Goal: Check status: Check status

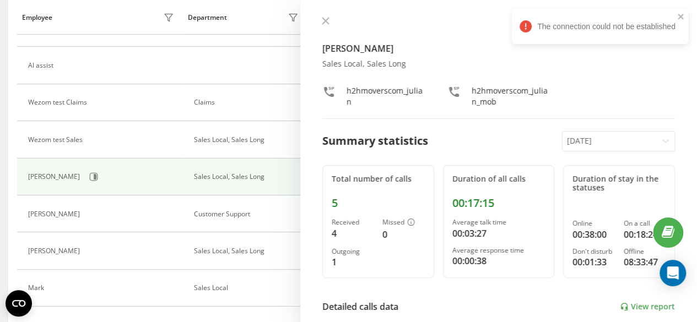
scroll to position [165, 0]
click at [679, 14] on icon "close" at bounding box center [681, 16] width 8 height 9
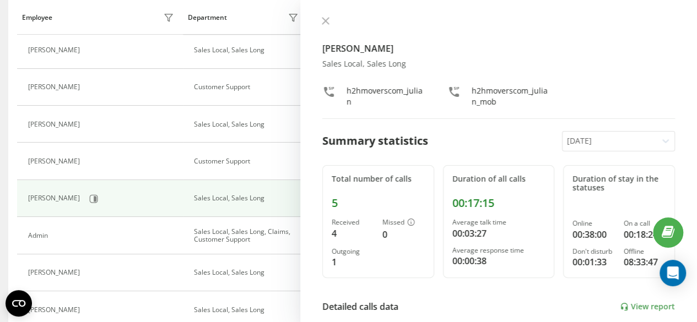
scroll to position [496, 0]
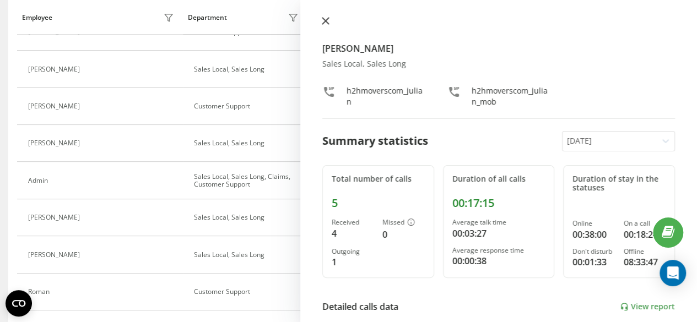
click at [329, 23] on button at bounding box center [325, 22] width 14 height 10
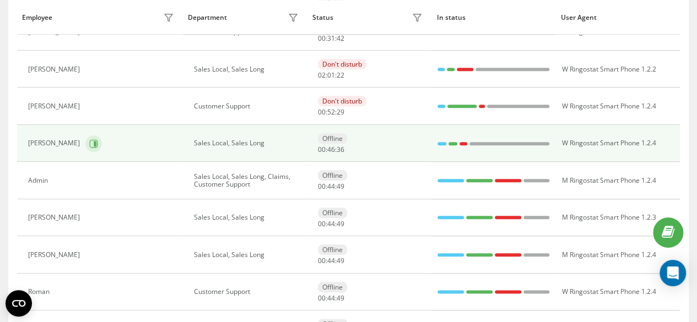
click at [89, 141] on icon at bounding box center [93, 143] width 9 height 9
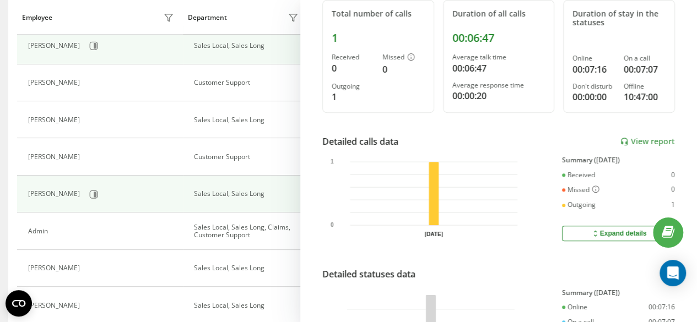
scroll to position [441, 0]
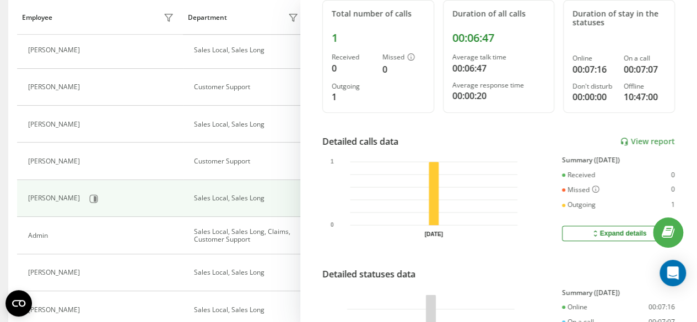
click at [136, 19] on div "Employee" at bounding box center [99, 18] width 155 height 18
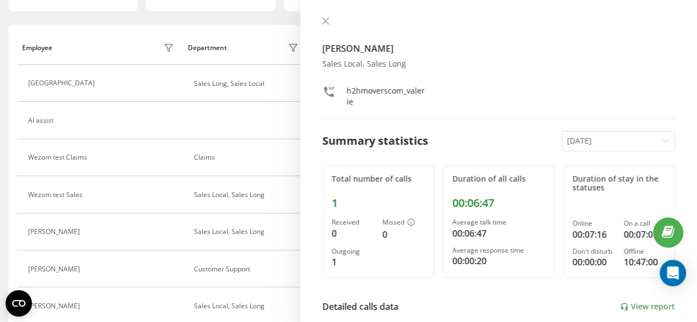
scroll to position [0, 0]
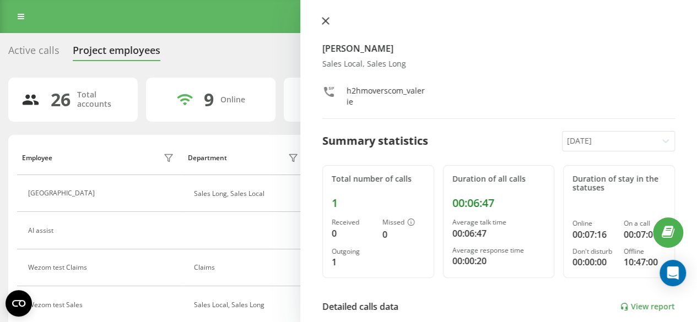
click at [324, 18] on icon at bounding box center [326, 21] width 8 height 8
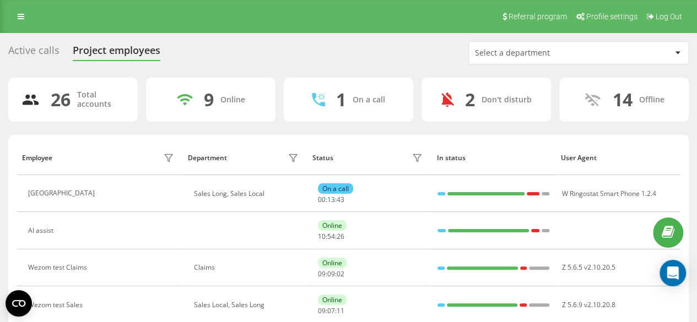
click at [29, 47] on div "Active calls" at bounding box center [33, 53] width 51 height 17
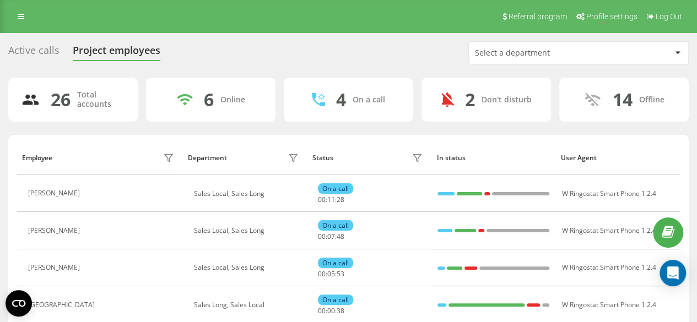
click at [624, 95] on div "14" at bounding box center [623, 99] width 20 height 21
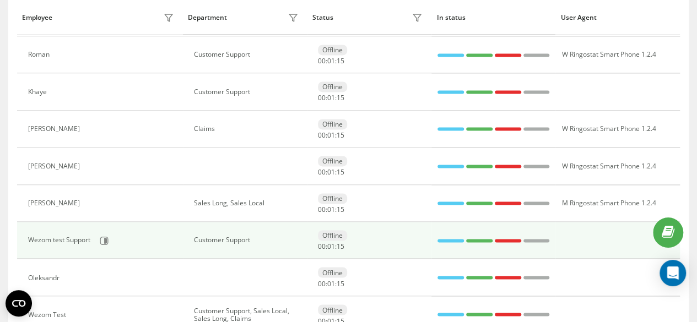
scroll to position [773, 0]
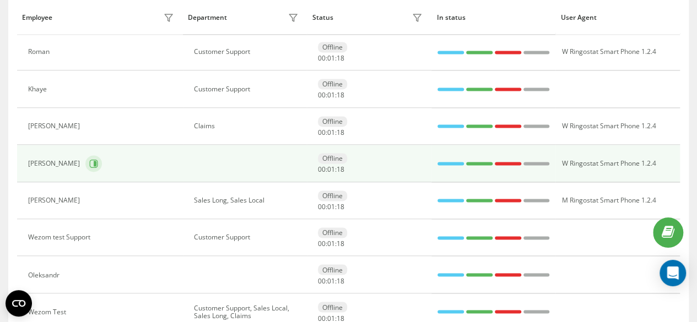
click at [85, 161] on button at bounding box center [93, 163] width 17 height 17
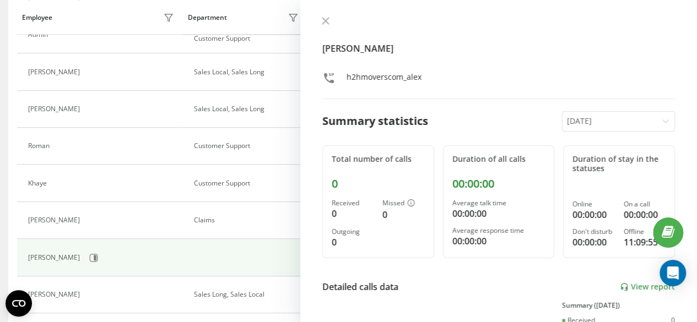
scroll to position [773, 0]
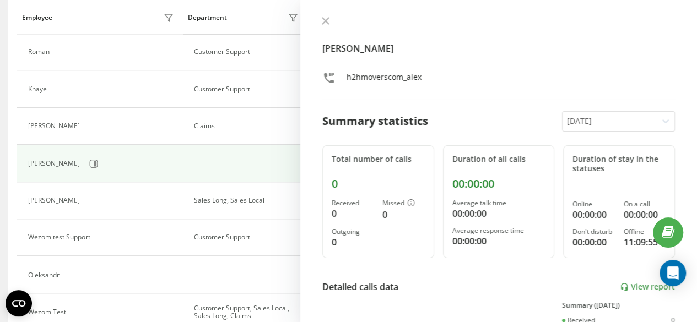
click at [91, 156] on div "[PERSON_NAME]" at bounding box center [102, 163] width 149 height 19
click at [331, 17] on button at bounding box center [325, 22] width 14 height 10
